Goal: Transaction & Acquisition: Purchase product/service

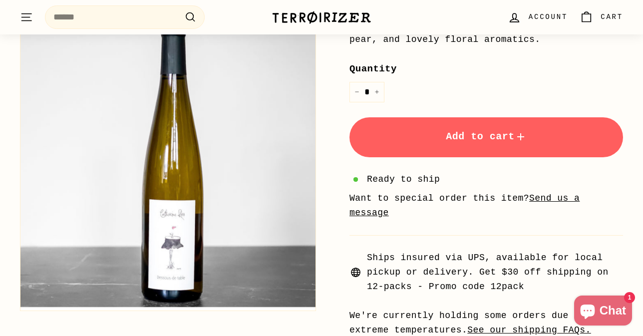
scroll to position [359, 0]
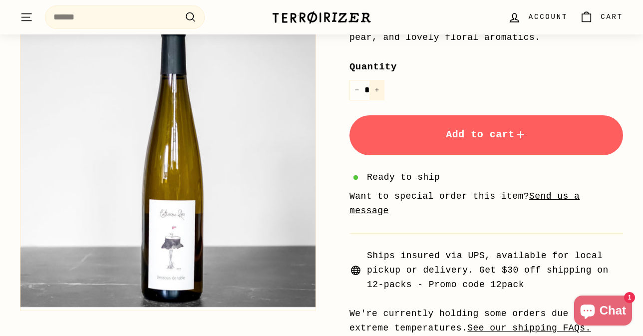
click at [376, 90] on icon "Increase item quantity by one" at bounding box center [376, 89] width 5 height 5
type input "*"
click at [418, 132] on button "Add to cart" at bounding box center [485, 135] width 273 height 40
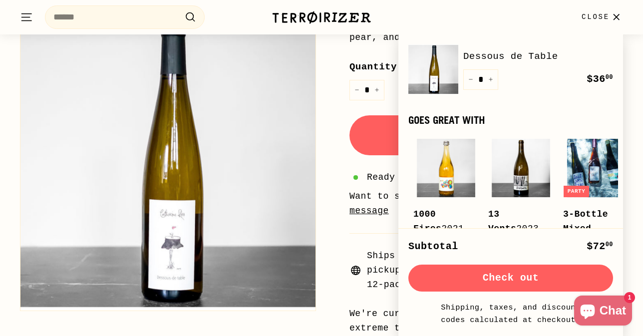
click at [488, 276] on button "Check out" at bounding box center [510, 277] width 205 height 27
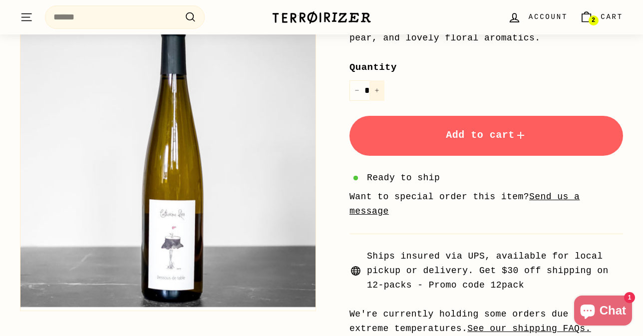
scroll to position [359, 0]
click at [379, 90] on button "+" at bounding box center [376, 90] width 15 height 20
type input "*"
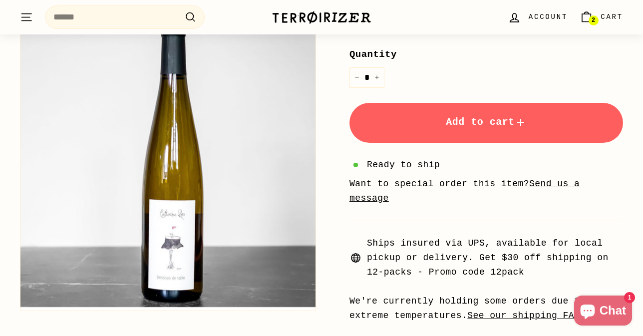
scroll to position [433, 0]
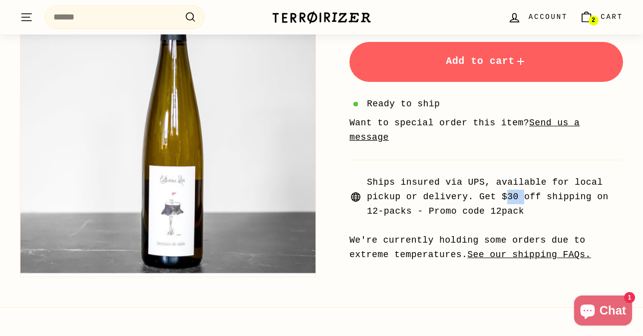
drag, startPoint x: 508, startPoint y: 195, endPoint x: 534, endPoint y: 195, distance: 26.4
click at [532, 195] on span "Ships insured via UPS, available for local pickup or delivery. Get $30 off ship…" at bounding box center [495, 196] width 256 height 43
click at [534, 195] on span "Ships insured via UPS, available for local pickup or delivery. Get $30 off ship…" at bounding box center [495, 196] width 256 height 43
click at [534, 215] on span "Ships insured via UPS, available for local pickup or delivery. Get $30 off ship…" at bounding box center [495, 196] width 256 height 43
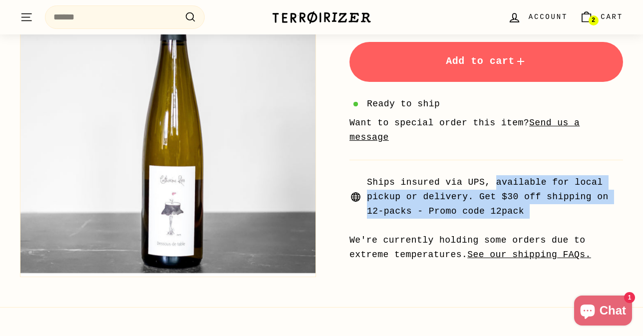
drag, startPoint x: 534, startPoint y: 215, endPoint x: 530, endPoint y: 186, distance: 28.7
click at [530, 186] on span "Ships insured via UPS, available for local pickup or delivery. Get $30 off ship…" at bounding box center [495, 196] width 256 height 43
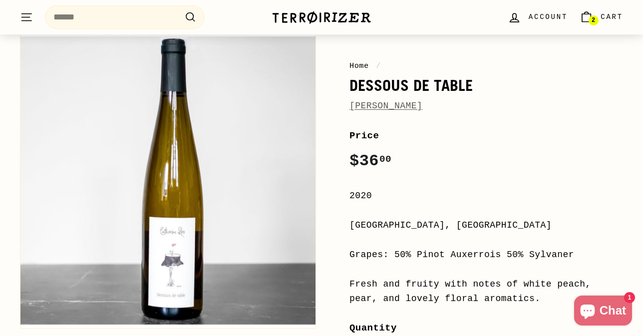
scroll to position [529, 0]
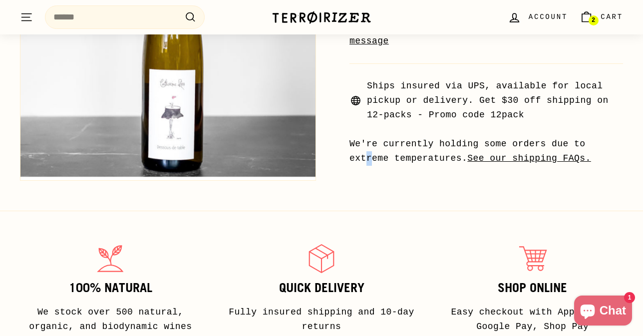
drag, startPoint x: 464, startPoint y: 143, endPoint x: 478, endPoint y: 145, distance: 14.1
click at [470, 143] on div "We're currently holding some orders due to extreme temperatures. See our shippi…" at bounding box center [485, 151] width 273 height 29
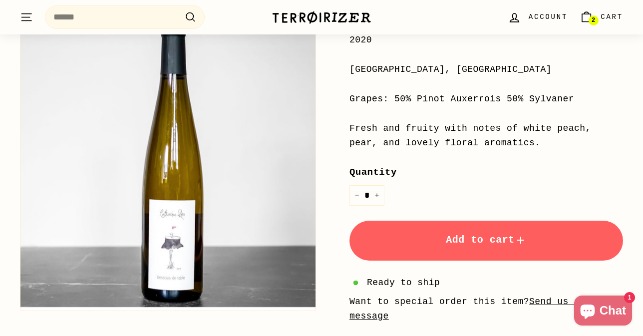
scroll to position [344, 0]
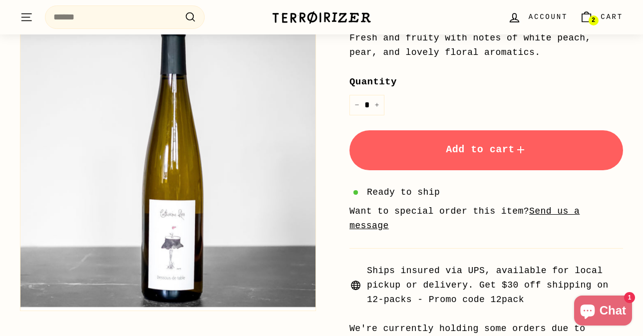
click at [426, 155] on button "Add to cart" at bounding box center [485, 150] width 273 height 40
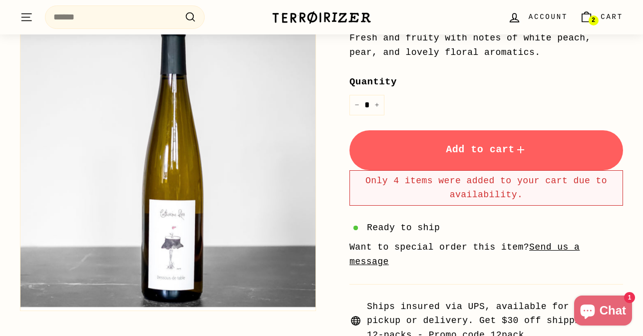
click at [591, 20] on span "2" at bounding box center [592, 20] width 3 height 7
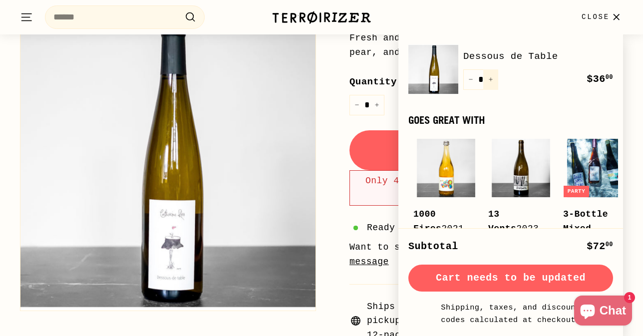
click at [488, 83] on button "+" at bounding box center [490, 79] width 15 height 20
type input "*"
click at [488, 83] on div "Quantity * − + Remove" at bounding box center [480, 79] width 35 height 20
click at [491, 78] on icon "Increase item quantity by one" at bounding box center [490, 79] width 5 height 5
type input "*"
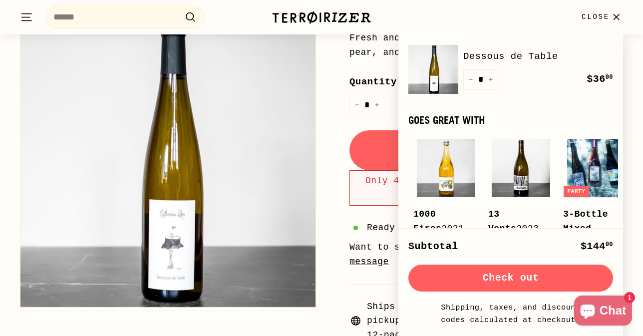
click at [602, 10] on button "Close" at bounding box center [601, 16] width 53 height 29
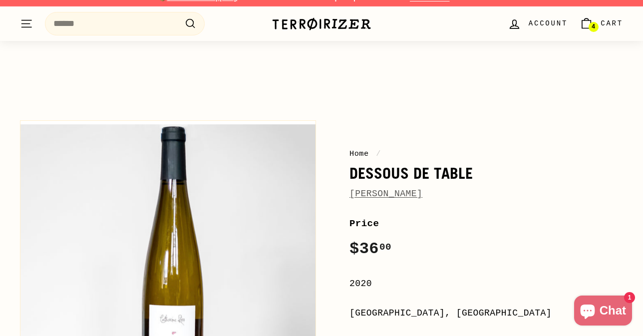
scroll to position [0, 0]
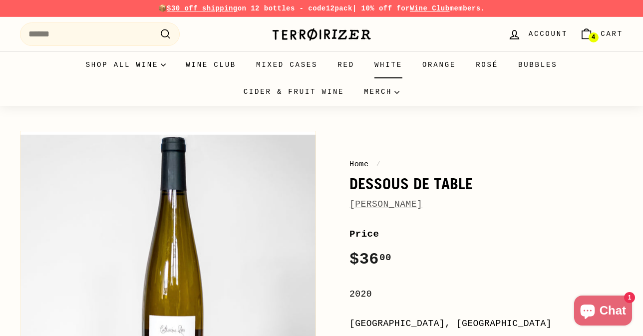
click at [384, 63] on link "White" at bounding box center [388, 64] width 48 height 27
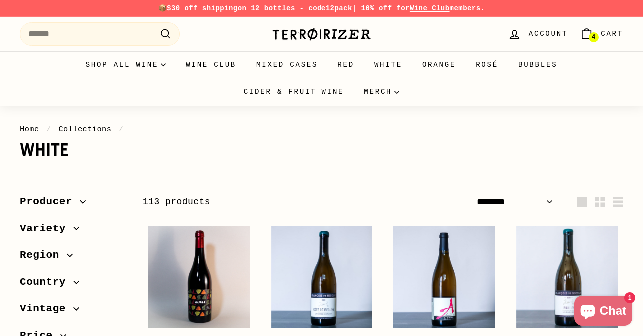
select select "******"
click at [93, 34] on input "Search" at bounding box center [100, 33] width 160 height 23
type input "*"
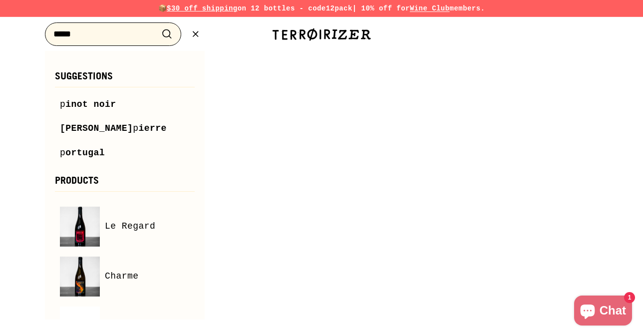
type input "*****"
click at [158, 26] on button ".cls-1{fill:none;stroke:#000;stroke-miterlimit:10;stroke-width:2px} Search" at bounding box center [167, 33] width 18 height 15
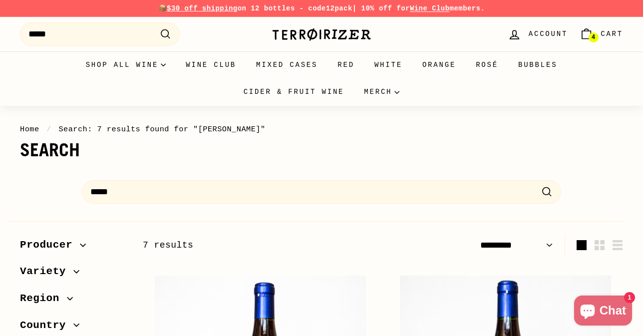
select select "*********"
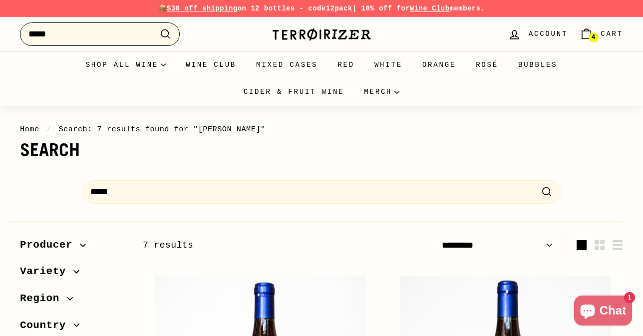
click at [135, 37] on input "*****" at bounding box center [100, 33] width 160 height 23
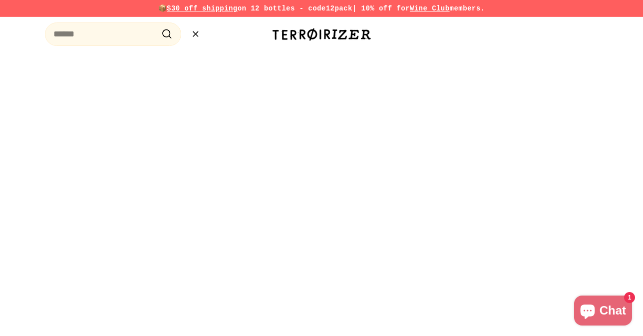
click at [198, 36] on icon ".cls-1{fill:none;stroke:#000;stroke-miterlimit:10;stroke-width:2px}" at bounding box center [195, 34] width 12 height 12
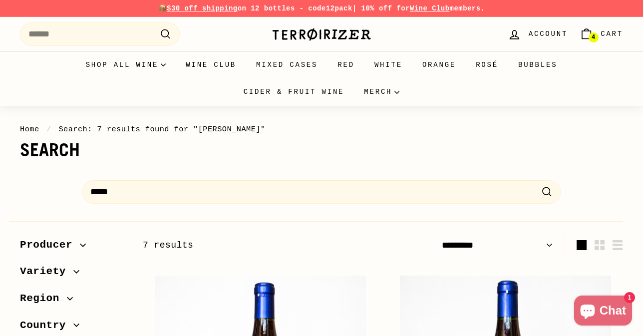
click at [600, 31] on span "Cart" at bounding box center [611, 33] width 22 height 11
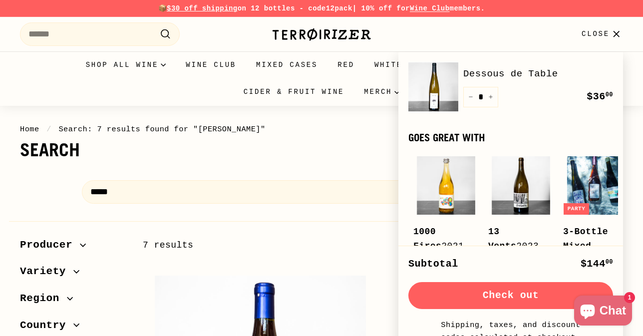
click at [539, 288] on button "Check out" at bounding box center [510, 295] width 205 height 27
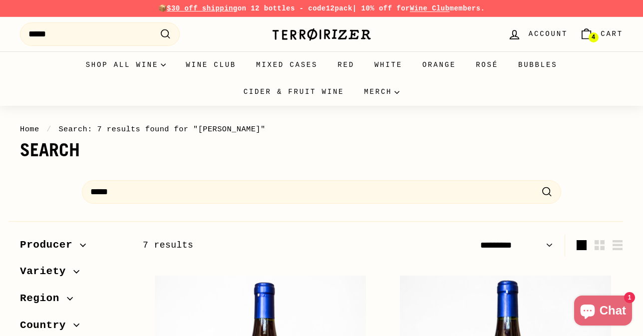
select select "*********"
click at [583, 34] on icon "Cart" at bounding box center [585, 33] width 13 height 13
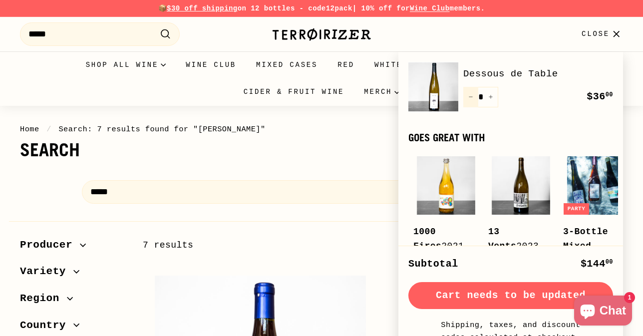
click at [469, 99] on button "−" at bounding box center [470, 97] width 15 height 20
type input "*"
click at [469, 99] on div "Quantity * − + Remove" at bounding box center [480, 97] width 35 height 20
click at [471, 99] on icon "Reduce item quantity by one" at bounding box center [470, 96] width 5 height 5
type input "*"
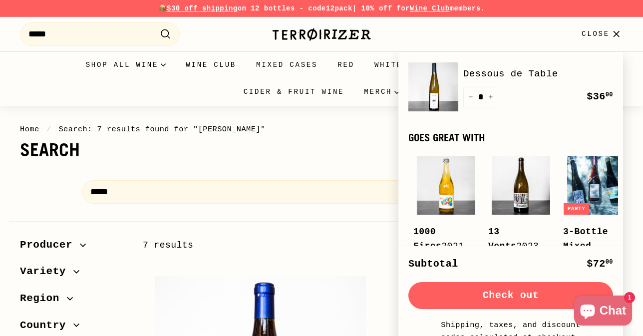
click at [503, 301] on button "Check out" at bounding box center [510, 295] width 205 height 27
click at [494, 98] on button "+" at bounding box center [490, 97] width 15 height 20
type input "*"
click at [491, 98] on div "Quantity * − + Remove" at bounding box center [480, 97] width 35 height 20
click at [491, 97] on icon "Increase item quantity by one" at bounding box center [490, 96] width 5 height 5
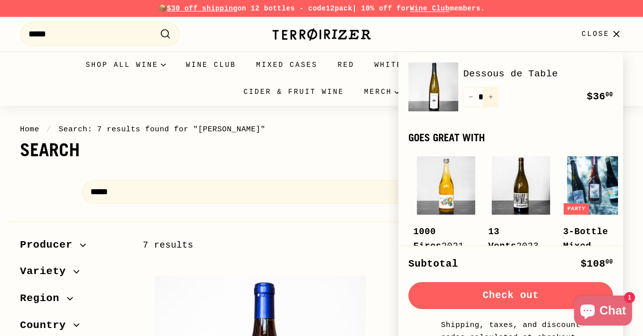
type input "*"
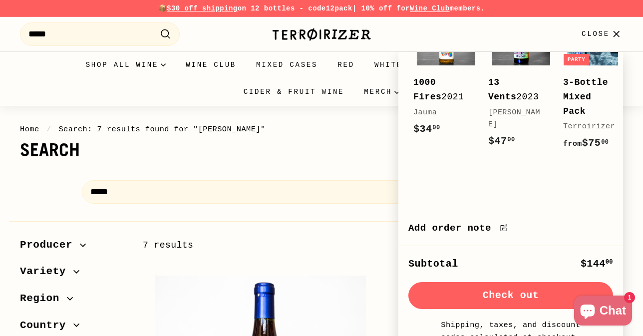
scroll to position [156, 0]
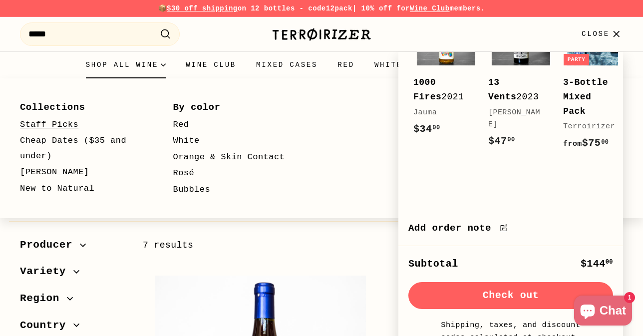
click at [70, 121] on link "Staff Picks" at bounding box center [82, 125] width 124 height 16
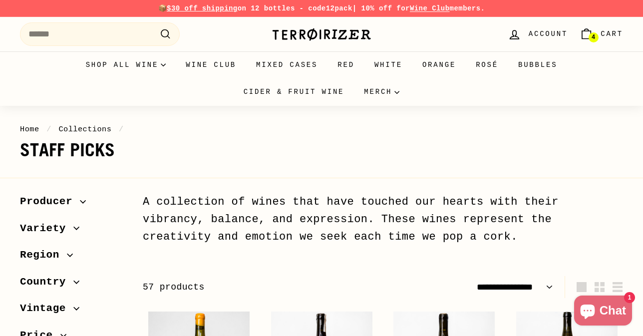
select select "**********"
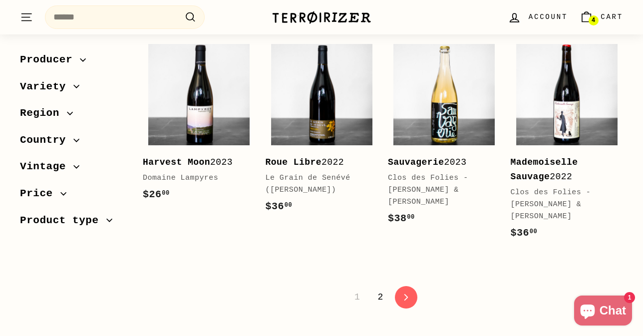
scroll to position [1953, 0]
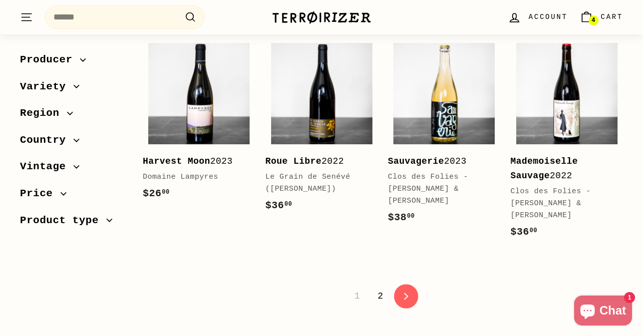
click at [413, 304] on link "icon-chevron Next" at bounding box center [406, 296] width 24 height 24
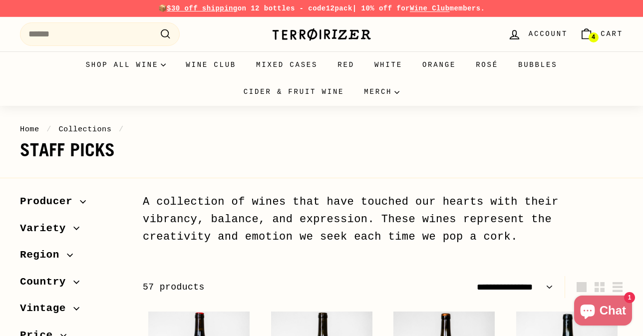
select select "**********"
click at [349, 65] on link "Red" at bounding box center [345, 64] width 37 height 27
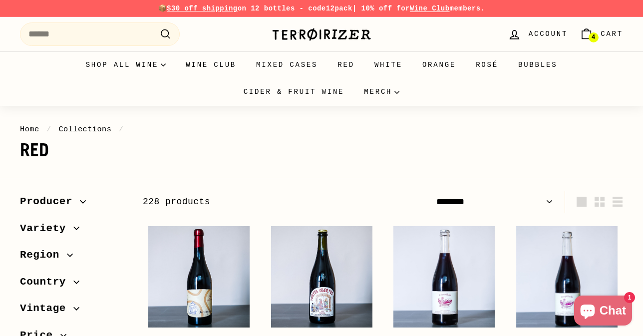
click at [544, 204] on select "**********" at bounding box center [494, 202] width 125 height 22
select select "**********"
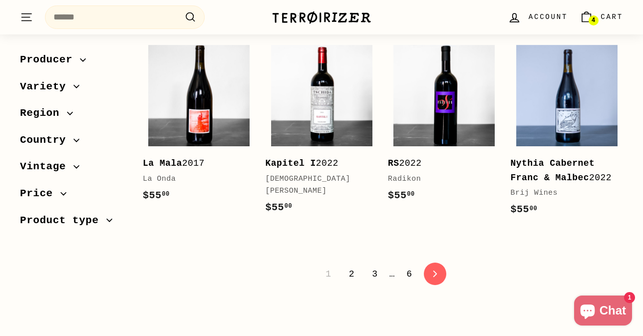
scroll to position [1995, 0]
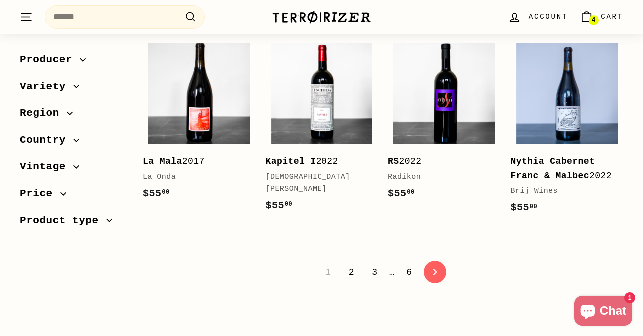
click at [350, 280] on link "2" at bounding box center [351, 271] width 17 height 17
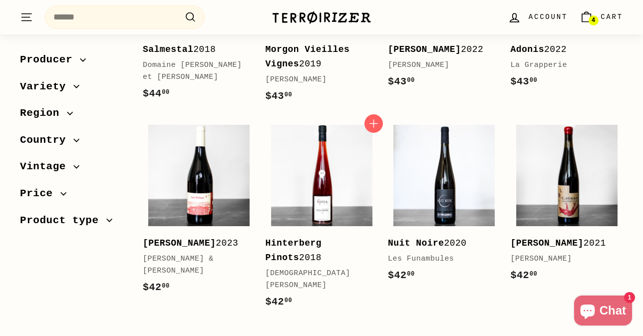
scroll to position [1938, 0]
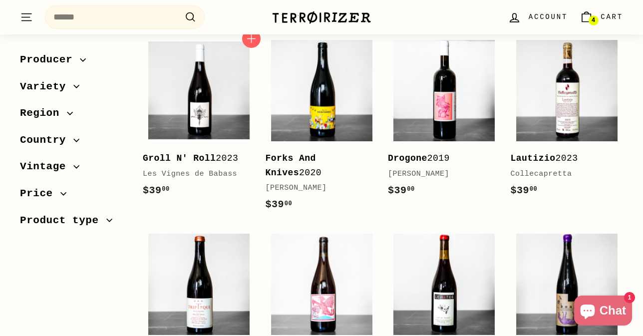
scroll to position [979, 0]
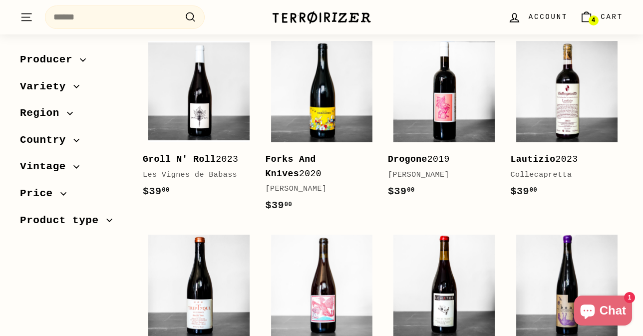
click at [68, 224] on span "Product type" at bounding box center [63, 220] width 86 height 17
click at [65, 220] on span "Product type" at bounding box center [63, 220] width 86 height 17
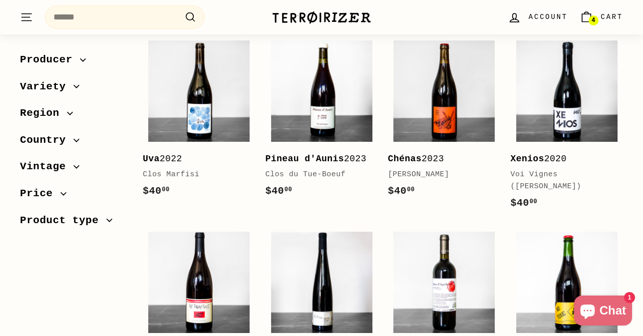
scroll to position [0, 0]
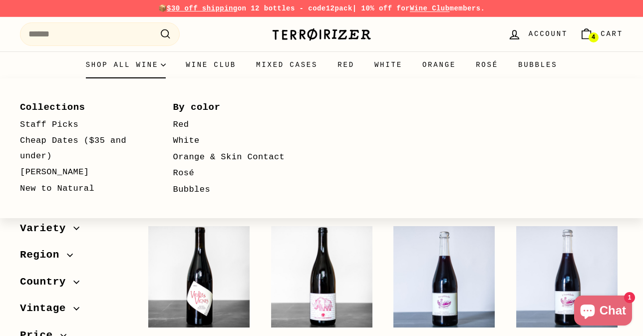
click at [133, 66] on summary "Shop all wine" at bounding box center [126, 64] width 100 height 27
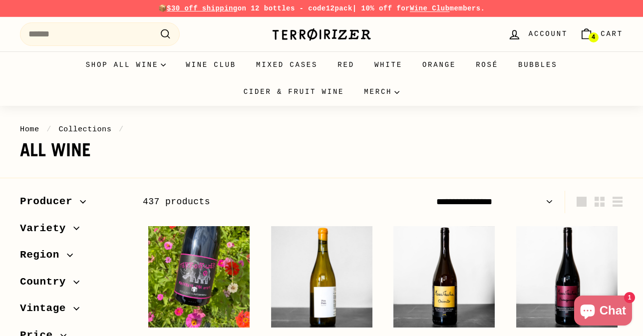
click at [476, 202] on select "**********" at bounding box center [494, 202] width 125 height 22
select select "**********"
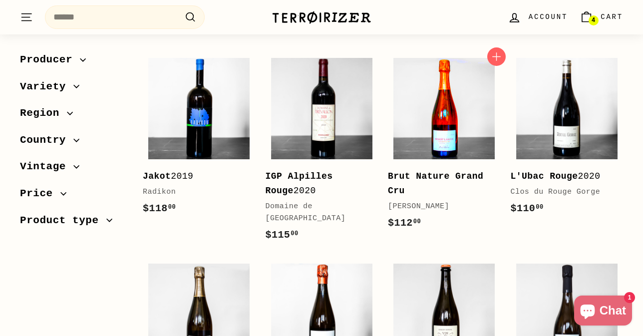
scroll to position [802, 0]
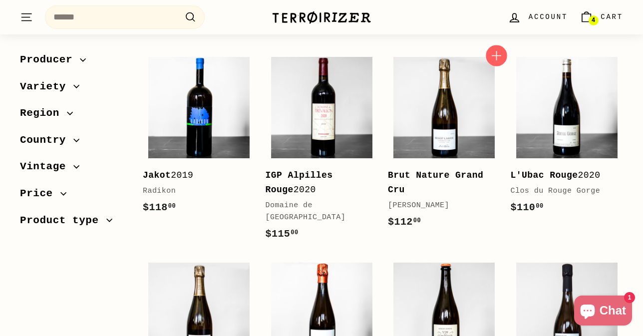
click at [494, 60] on icon "button" at bounding box center [496, 55] width 13 height 13
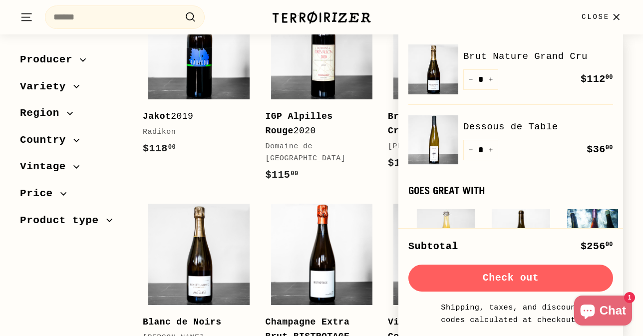
scroll to position [914, 0]
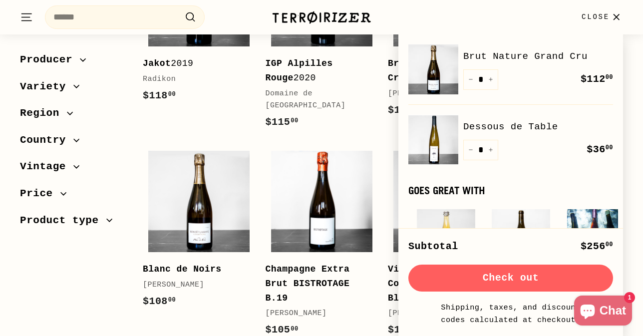
click at [618, 17] on icon "button" at bounding box center [615, 16] width 13 height 13
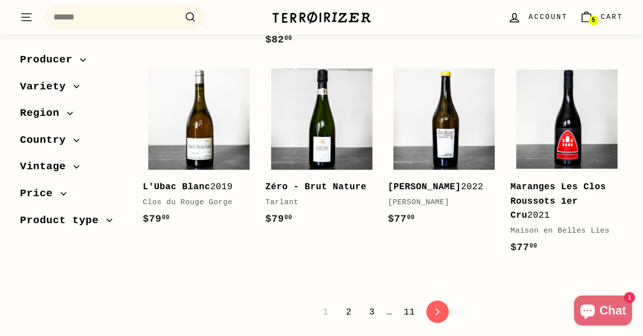
scroll to position [1995, 0]
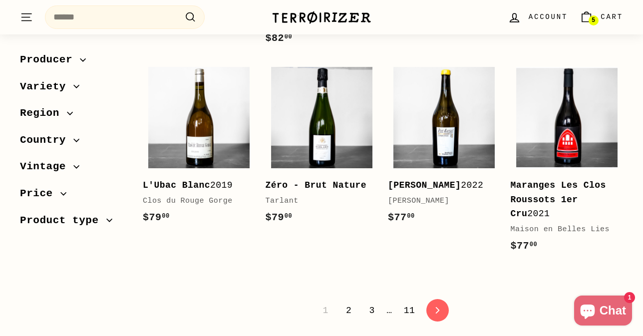
click at [346, 302] on link "2" at bounding box center [348, 310] width 17 height 17
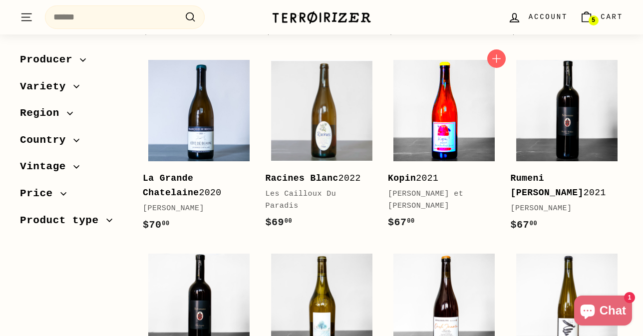
scroll to position [1127, 0]
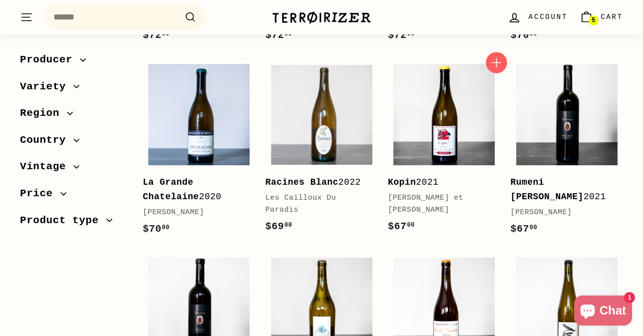
click at [494, 60] on icon "button" at bounding box center [496, 62] width 13 height 13
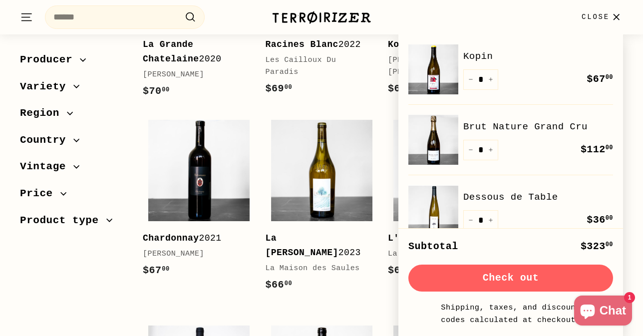
scroll to position [1, 0]
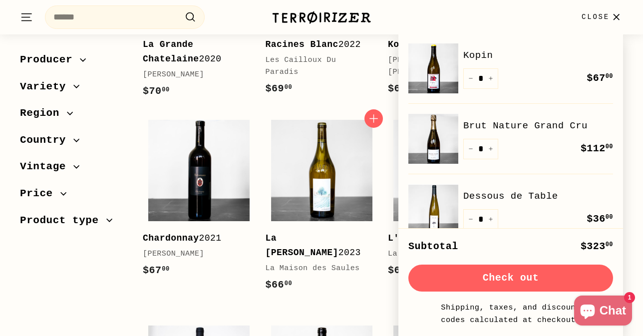
click at [356, 288] on link "La Madeleine 2023 La Maison des Saules $66 00 $66.00" at bounding box center [321, 208] width 113 height 189
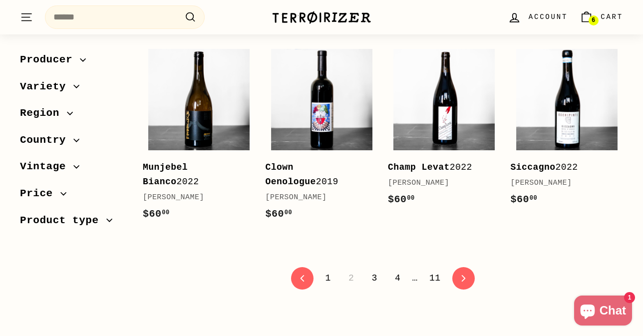
scroll to position [1958, 0]
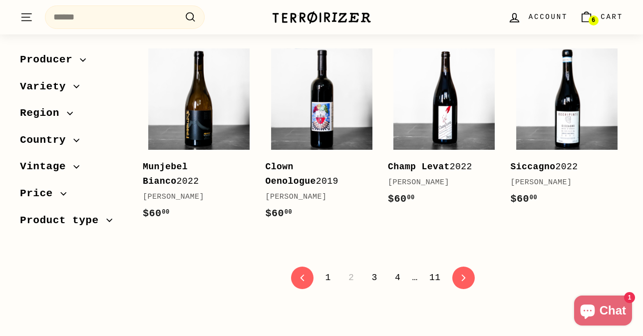
click at [376, 274] on link "3" at bounding box center [373, 277] width 17 height 17
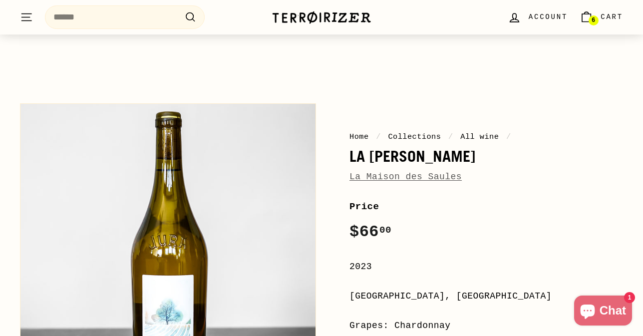
scroll to position [27, 0]
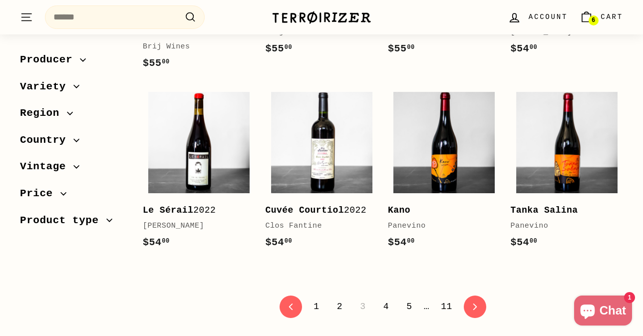
scroll to position [1907, 0]
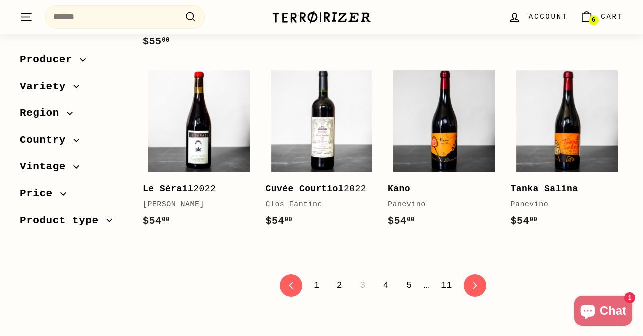
click at [385, 293] on link "4" at bounding box center [385, 284] width 17 height 17
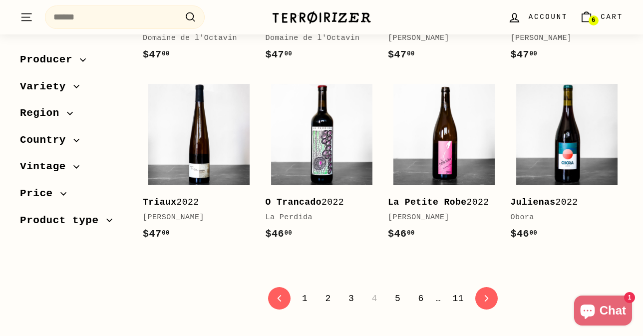
scroll to position [2025, 0]
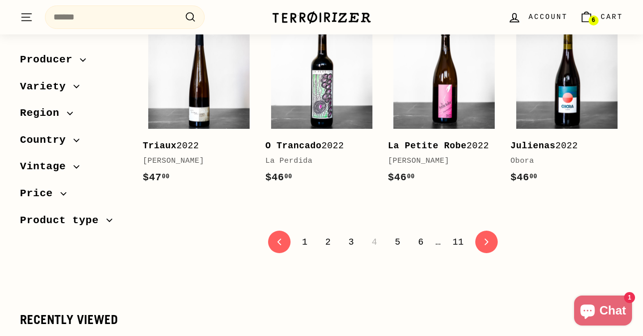
click at [606, 13] on span "Cart" at bounding box center [611, 16] width 22 height 11
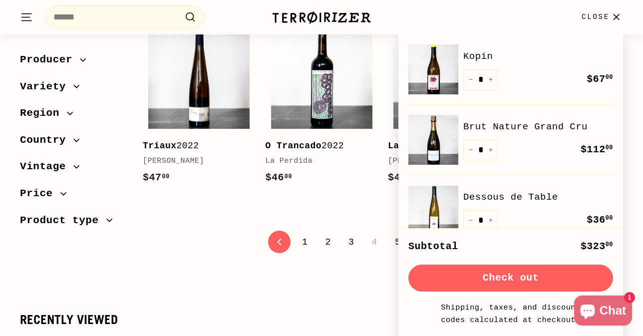
click at [555, 271] on button "Check out" at bounding box center [510, 277] width 205 height 27
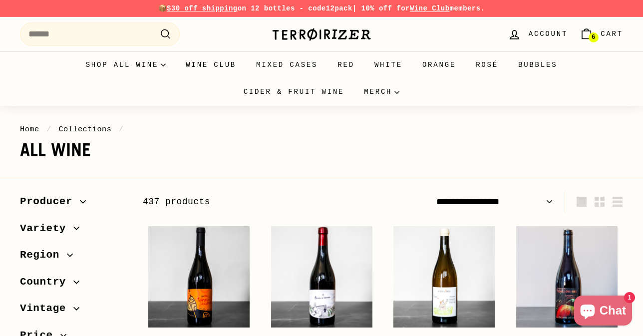
click at [212, 8] on span "$30 off shipping" at bounding box center [202, 8] width 71 height 8
drag, startPoint x: 327, startPoint y: 7, endPoint x: 349, endPoint y: 8, distance: 22.5
click at [349, 8] on strong "12pack" at bounding box center [339, 8] width 26 height 8
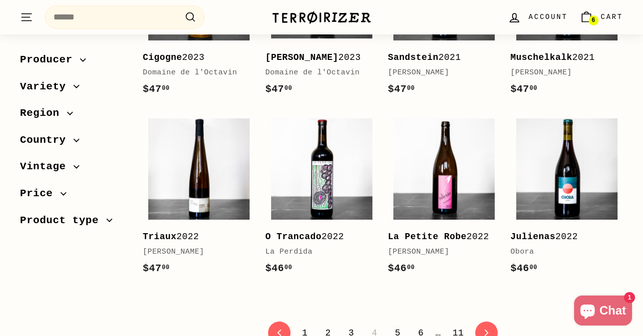
scroll to position [1936, 0]
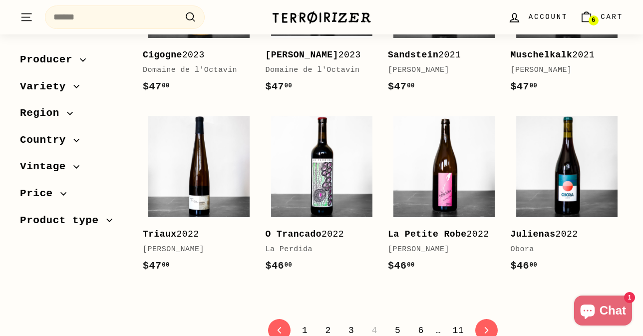
click at [396, 322] on link "5" at bounding box center [397, 330] width 17 height 17
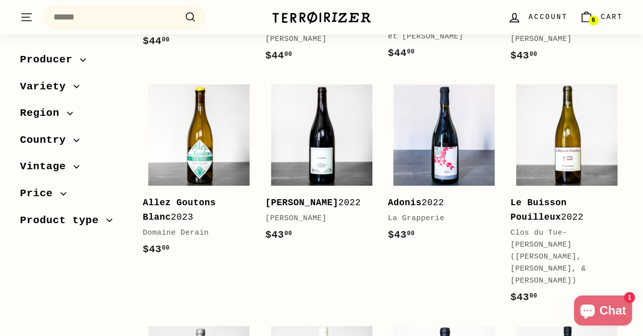
scroll to position [1127, 0]
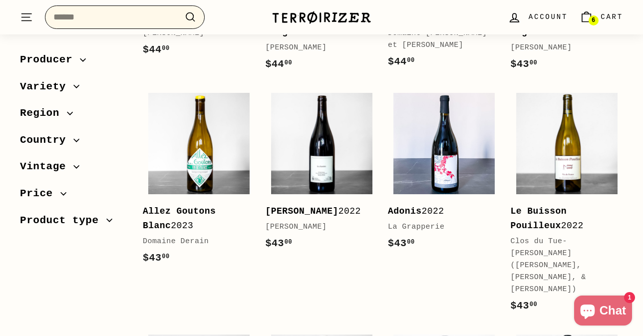
click at [137, 20] on input "Search" at bounding box center [125, 16] width 160 height 23
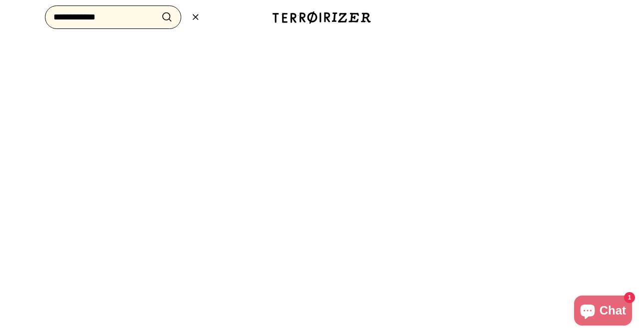
type input "**********"
click at [158, 9] on button ".cls-1{fill:none;stroke:#000;stroke-miterlimit:10;stroke-width:2px} Search" at bounding box center [167, 16] width 18 height 15
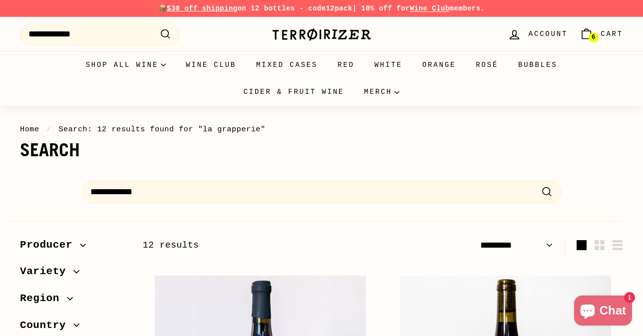
select select "*********"
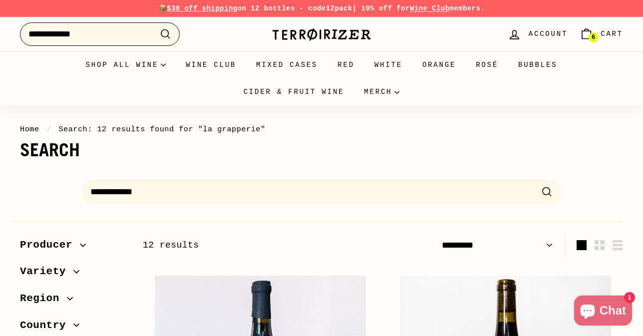
click at [115, 38] on input "**********" at bounding box center [100, 33] width 160 height 23
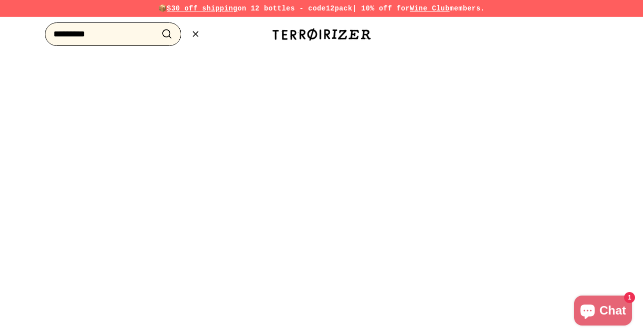
type input "*********"
click at [158, 26] on button ".cls-1{fill:none;stroke:#000;stroke-miterlimit:10;stroke-width:2px} Search" at bounding box center [167, 33] width 18 height 15
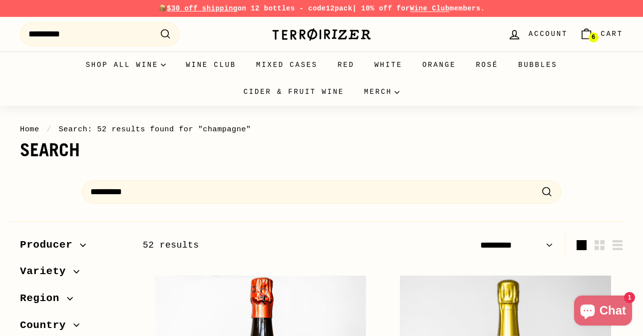
select select "*********"
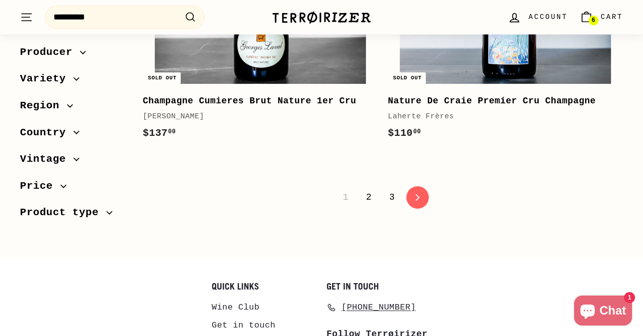
scroll to position [3248, 0]
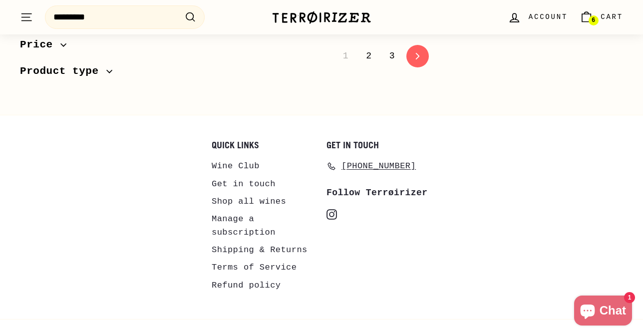
click at [367, 64] on link "2" at bounding box center [368, 55] width 17 height 17
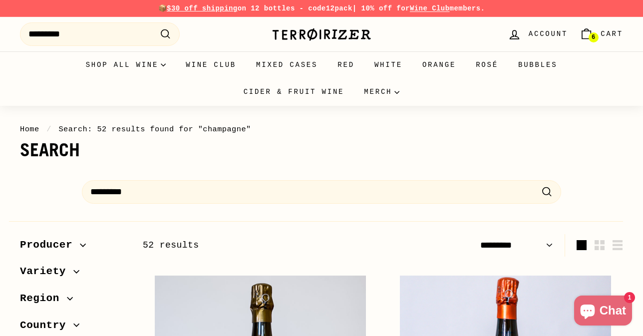
select select "*********"
click at [593, 31] on link "6 Cart" at bounding box center [600, 33] width 55 height 29
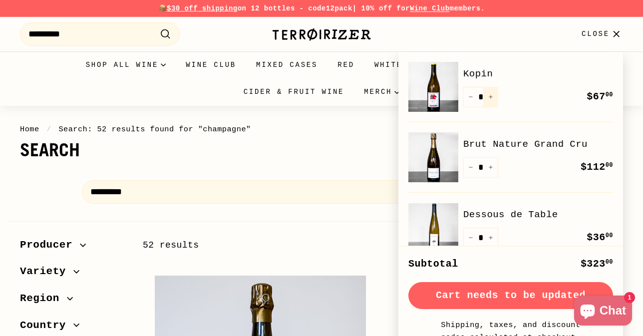
click at [490, 96] on icon "Increase item quantity by one" at bounding box center [490, 96] width 5 height 5
type input "*"
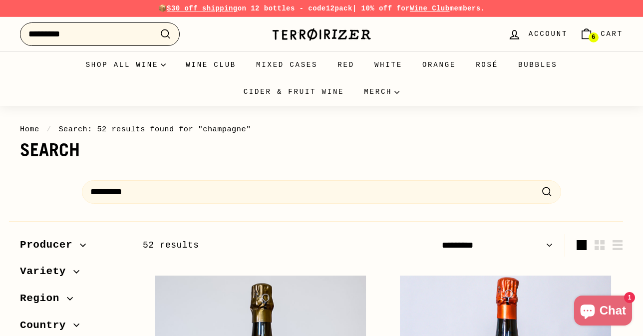
click at [120, 33] on input "*********" at bounding box center [100, 33] width 160 height 23
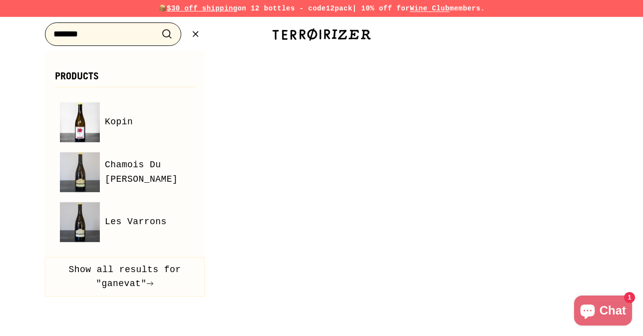
type input "*******"
click at [167, 36] on icon ".cls-1{fill:none;stroke:#000;stroke-miterlimit:10;stroke-width:2px}" at bounding box center [167, 34] width 12 height 12
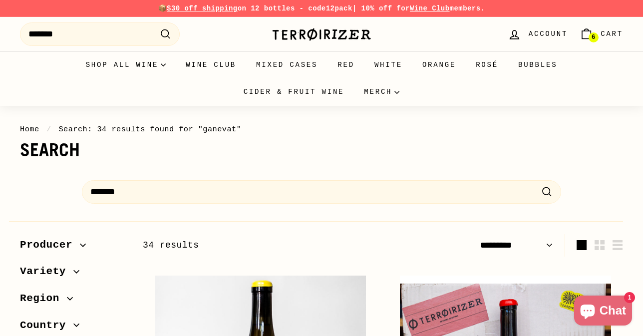
select select "*********"
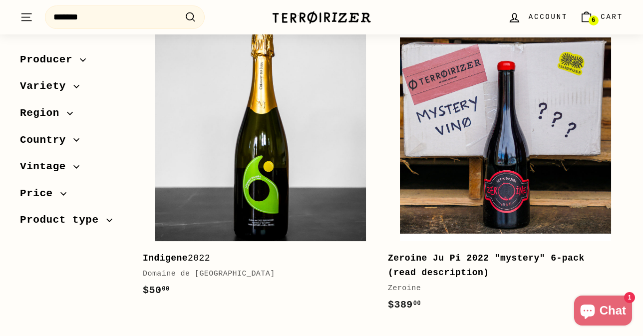
scroll to position [589, 0]
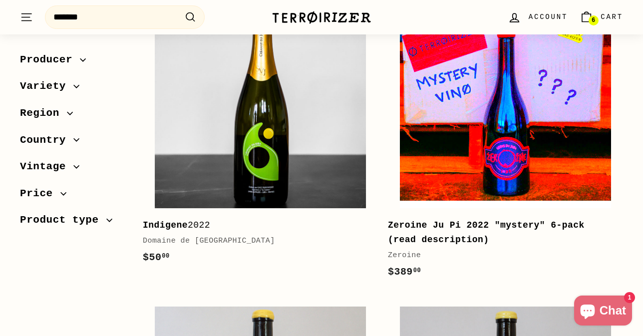
click at [450, 167] on img at bounding box center [506, 103] width 212 height 212
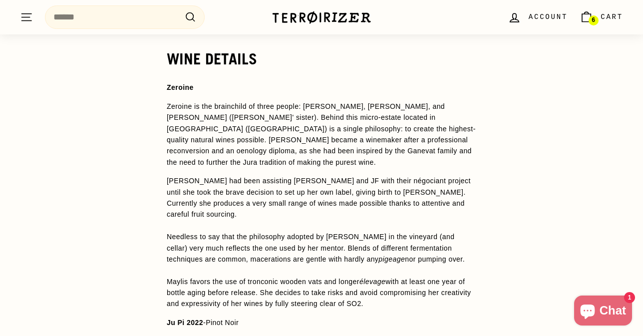
scroll to position [923, 0]
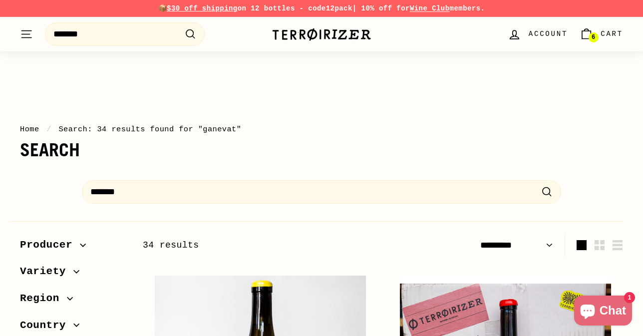
select select "*********"
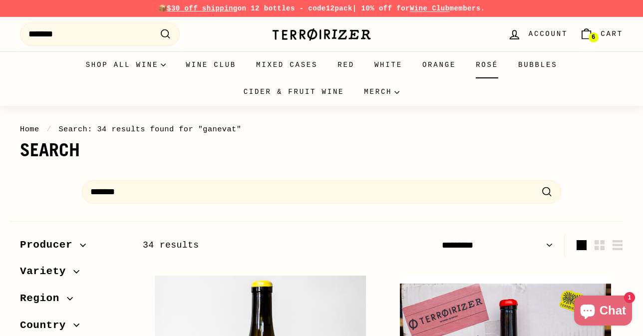
click at [497, 59] on link "Rosé" at bounding box center [487, 64] width 42 height 27
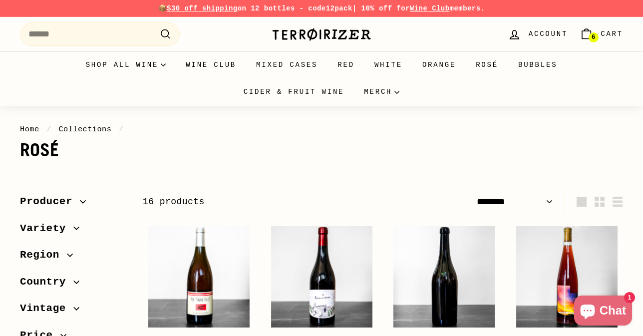
select select "******"
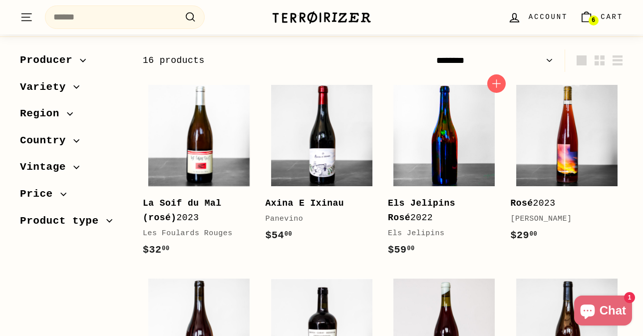
scroll to position [140, 0]
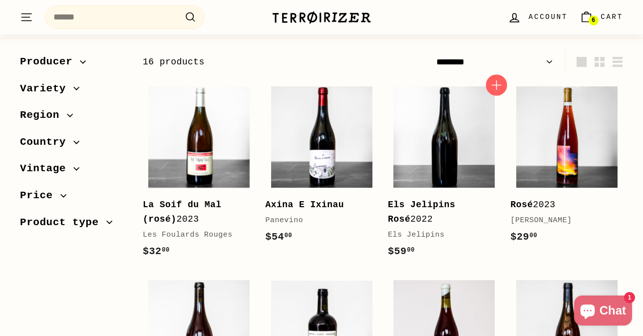
click at [501, 85] on icon "button" at bounding box center [496, 84] width 13 height 13
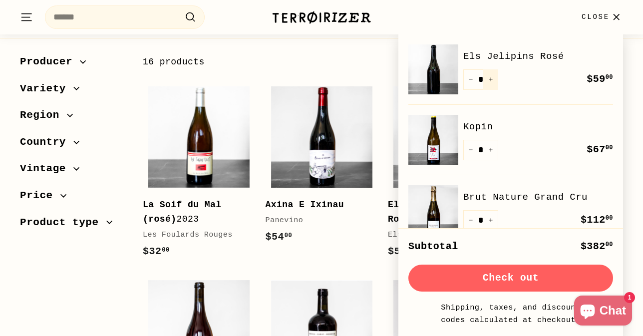
click at [492, 77] on icon "Increase item quantity by one" at bounding box center [490, 79] width 5 height 5
type input "*"
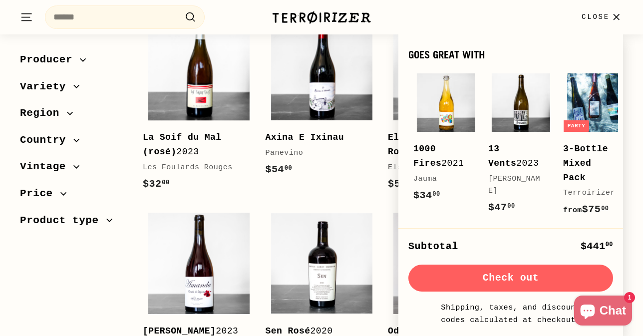
scroll to position [313, 0]
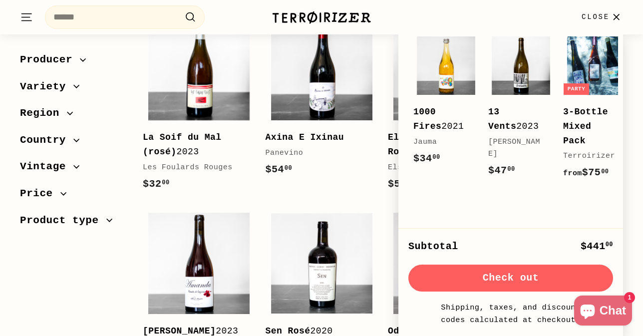
click at [612, 17] on icon "button" at bounding box center [615, 16] width 13 height 13
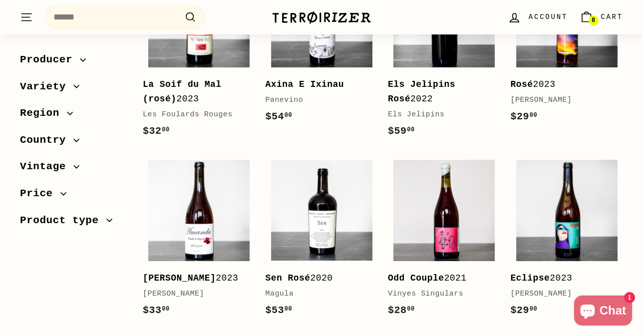
scroll to position [82, 0]
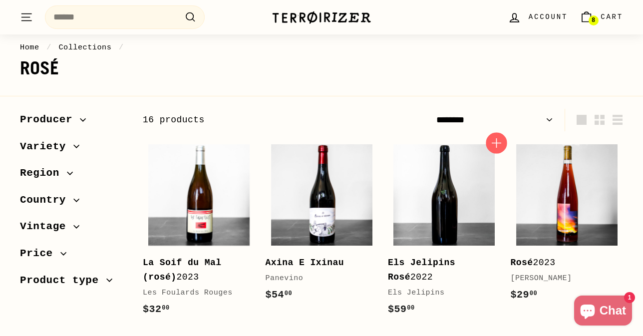
click at [496, 136] on icon "button" at bounding box center [496, 142] width 13 height 13
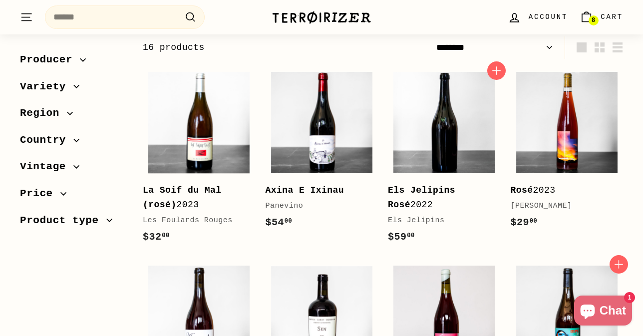
scroll to position [99, 0]
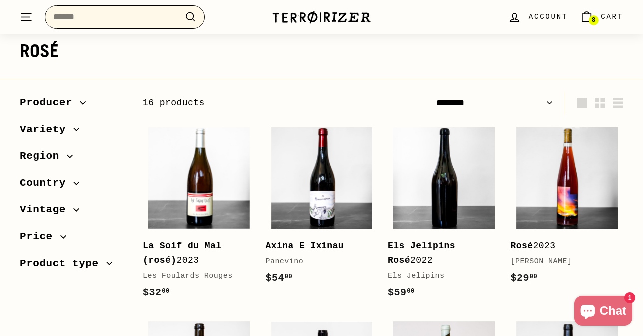
click at [102, 26] on input "Search" at bounding box center [125, 16] width 160 height 23
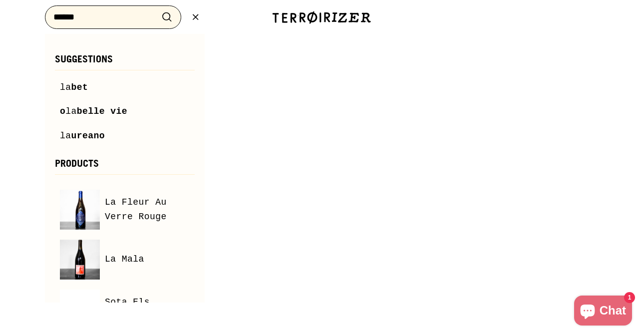
type input "******"
click at [158, 9] on button ".cls-1{fill:none;stroke:#000;stroke-miterlimit:10;stroke-width:2px} Search" at bounding box center [167, 16] width 18 height 15
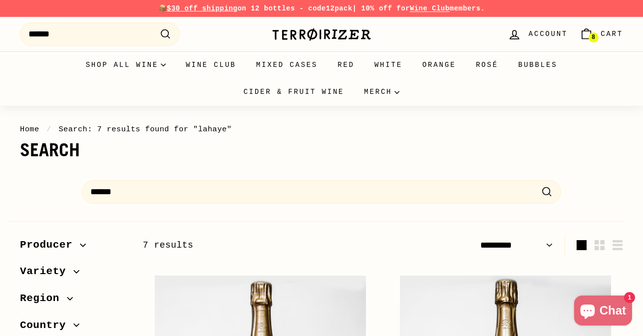
select select "*********"
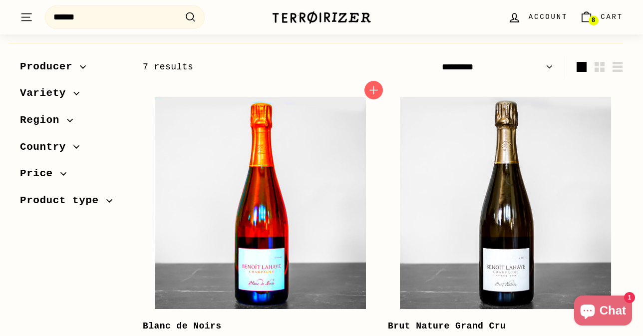
scroll to position [173, 0]
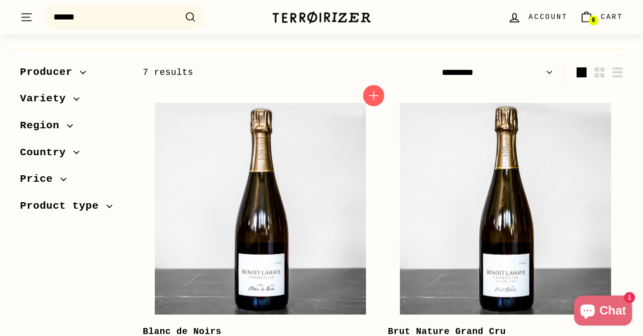
click at [370, 99] on icon "button" at bounding box center [373, 95] width 13 height 13
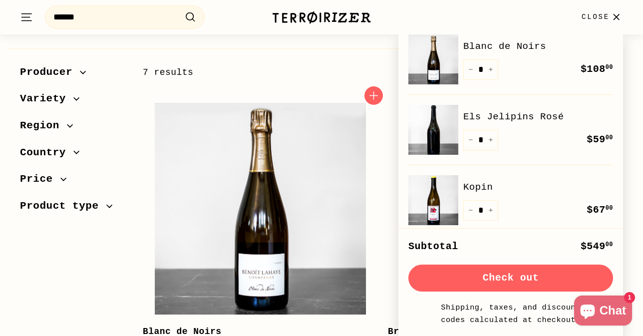
scroll to position [0, 0]
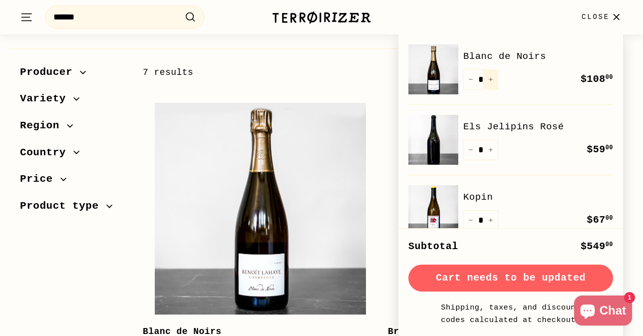
click at [490, 78] on icon "Increase item quantity by one" at bounding box center [490, 79] width 5 height 5
type input "*"
click at [558, 270] on button "Check out" at bounding box center [510, 277] width 205 height 27
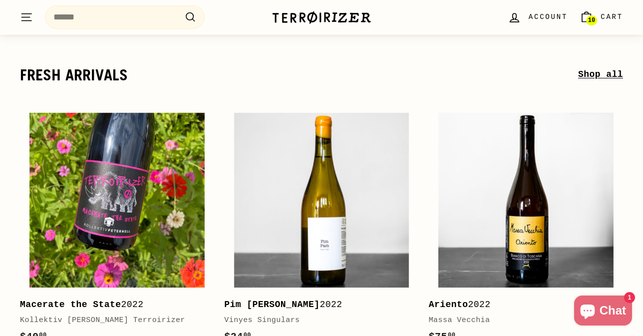
scroll to position [158, 0]
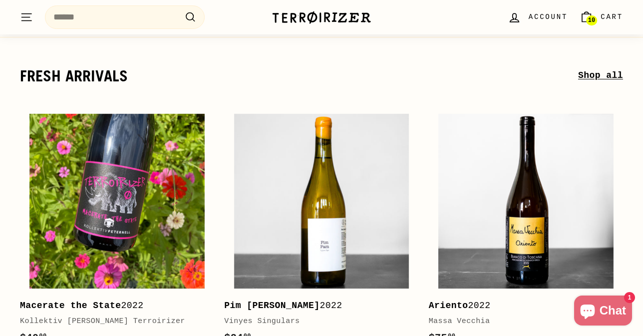
click at [589, 25] on link "10 Cart" at bounding box center [600, 16] width 55 height 29
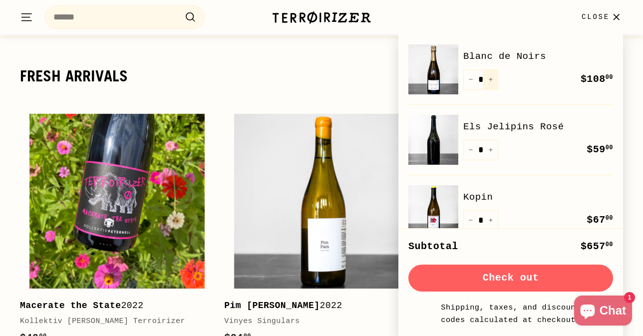
click at [491, 80] on icon "Increase item quantity by one" at bounding box center [490, 79] width 3 height 3
type input "*"
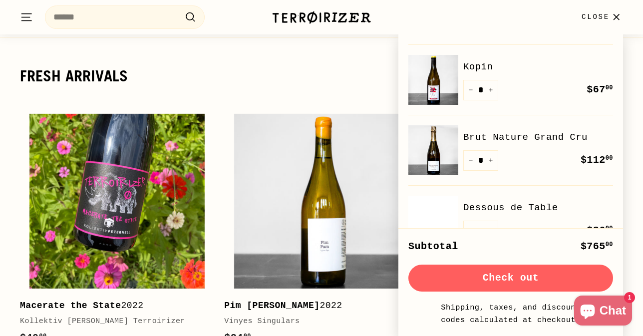
scroll to position [150, 0]
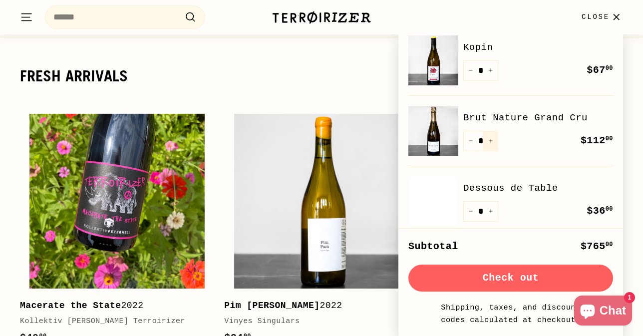
click at [489, 142] on icon "Increase item quantity by one" at bounding box center [490, 140] width 5 height 5
type input "*"
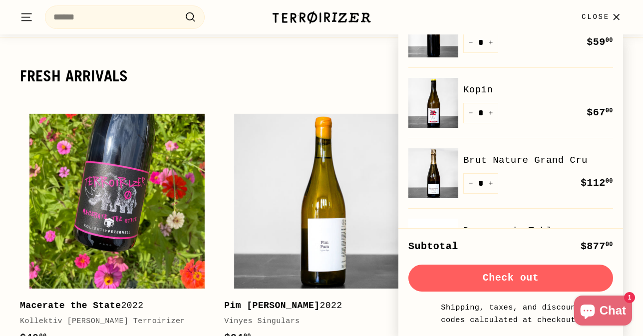
scroll to position [109, 0]
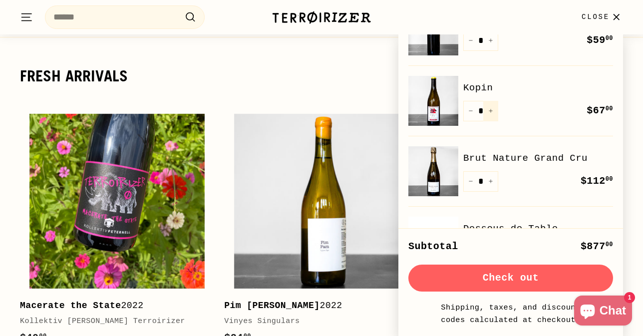
click at [489, 112] on icon "Increase item quantity by one" at bounding box center [490, 110] width 5 height 5
type input "*"
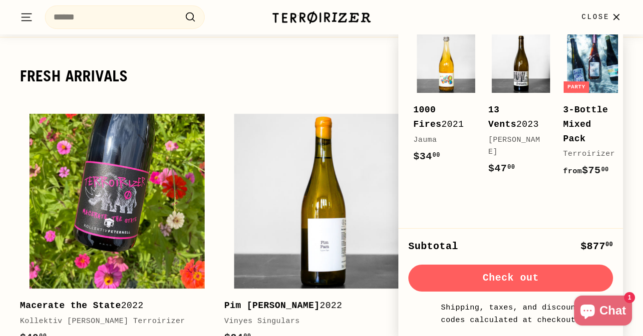
scroll to position [387, 0]
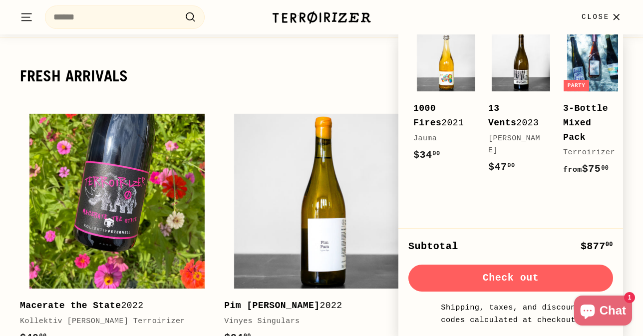
click at [334, 77] on h2 "fresh arrivals" at bounding box center [299, 75] width 558 height 17
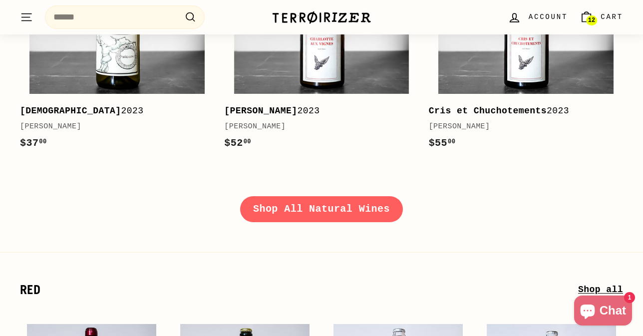
scroll to position [1382, 0]
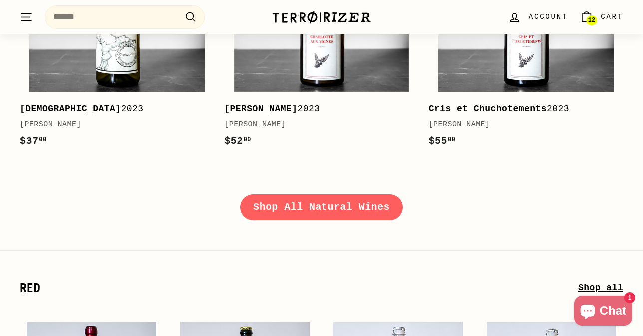
click at [335, 211] on link "Shop All Natural Wines" at bounding box center [321, 207] width 163 height 26
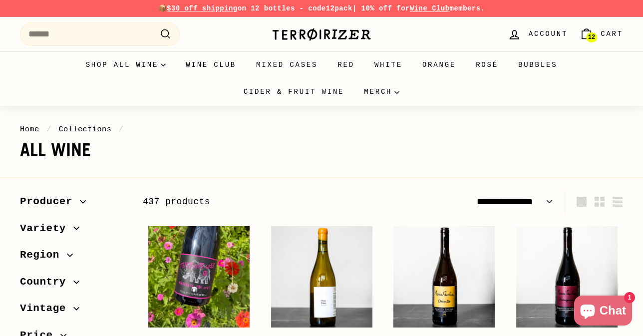
select select "**********"
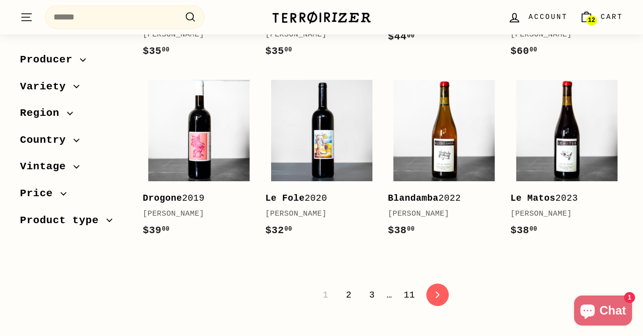
scroll to position [1968, 0]
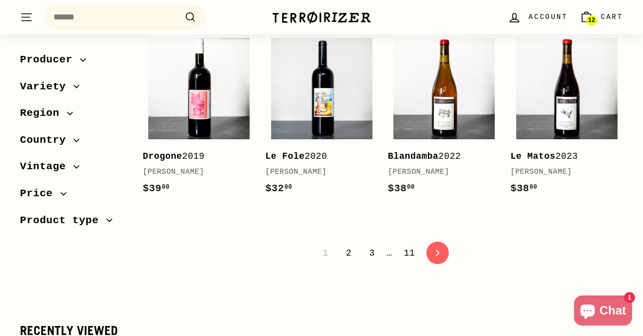
click at [347, 257] on link "2" at bounding box center [348, 253] width 17 height 17
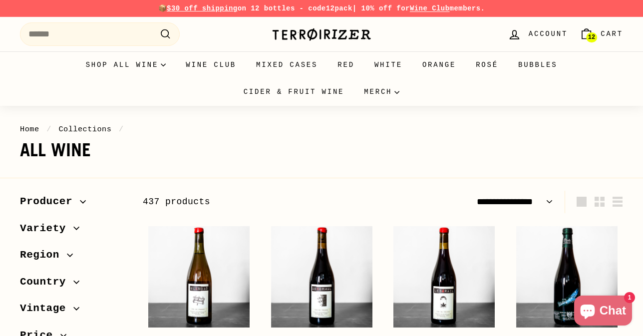
select select "**********"
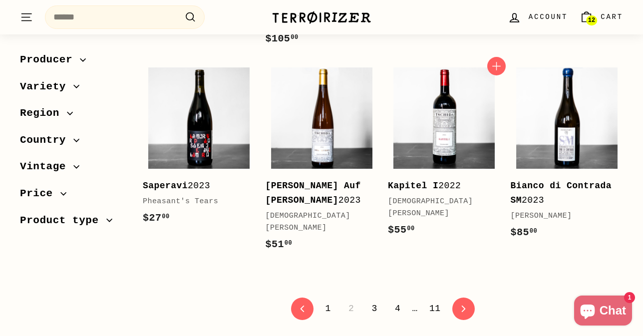
scroll to position [1922, 0]
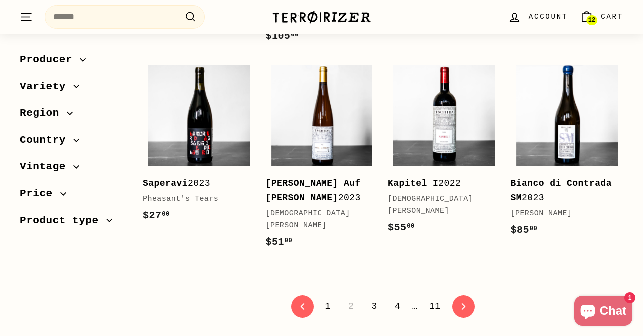
click at [588, 19] on span "12" at bounding box center [591, 20] width 7 height 6
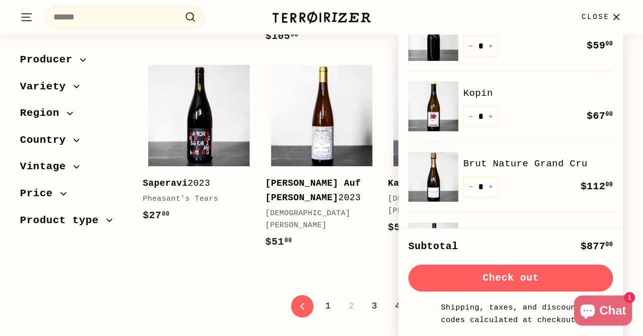
scroll to position [447, 0]
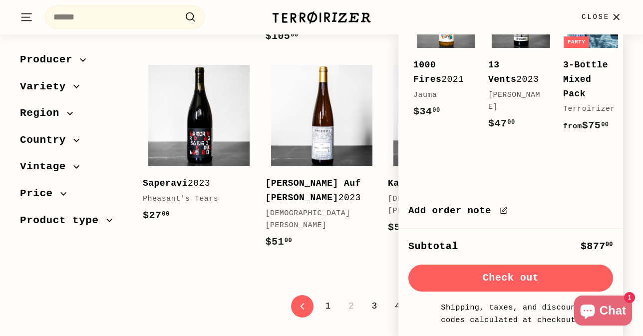
click at [547, 274] on button "Check out" at bounding box center [510, 277] width 205 height 27
